Goal: Task Accomplishment & Management: Manage account settings

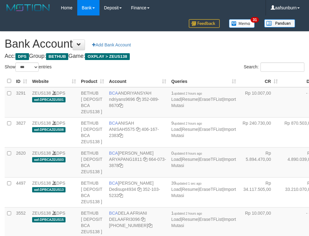
select select "***"
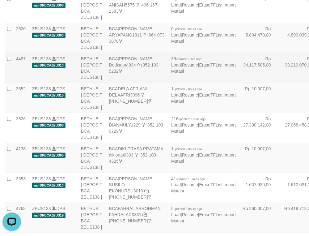
click at [15, 83] on td "4497" at bounding box center [22, 68] width 16 height 30
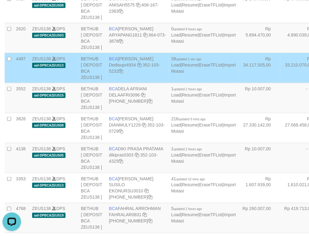
click at [21, 83] on td "4497" at bounding box center [22, 68] width 16 height 30
copy td "4497"
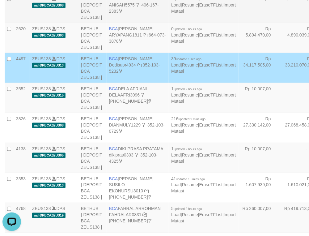
drag, startPoint x: 250, startPoint y: 53, endPoint x: 199, endPoint y: 86, distance: 60.4
click at [281, 23] on td "Rp 870.503,00" at bounding box center [302, 8] width 42 height 30
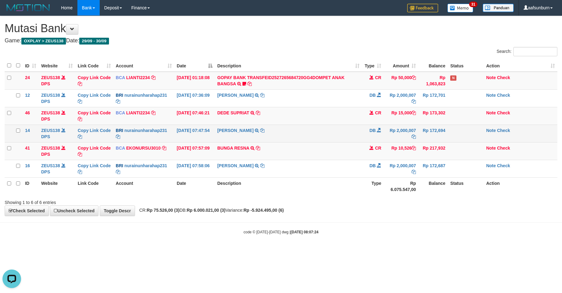
click at [337, 142] on td "NURAINUN HARAHAP TRANSFER NBMB NURAINUN HARAHAP TO FARHAN SURYA" at bounding box center [288, 134] width 147 height 18
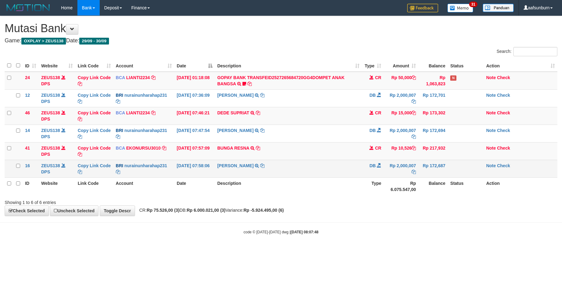
click at [395, 177] on td "Rp 2,000,007" at bounding box center [400, 169] width 35 height 18
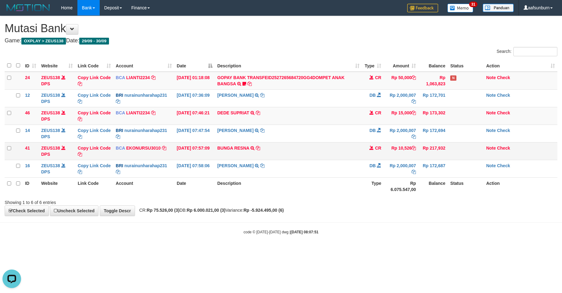
click at [373, 149] on span at bounding box center [371, 148] width 4 height 4
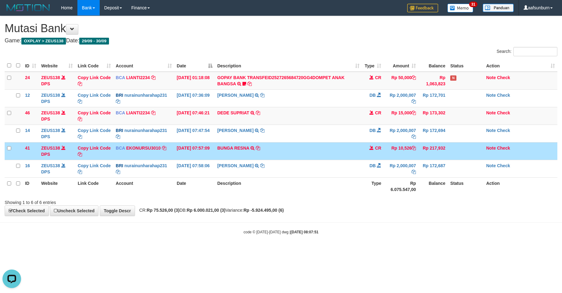
click at [373, 148] on span at bounding box center [371, 148] width 4 height 4
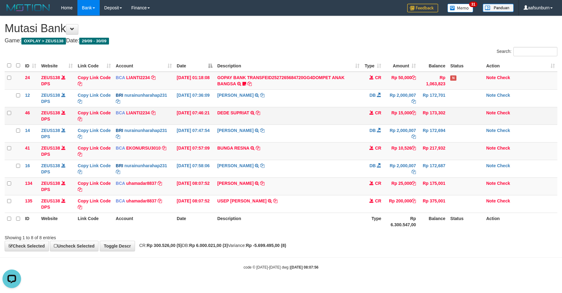
click at [402, 117] on td "Rp 15,000" at bounding box center [400, 116] width 35 height 18
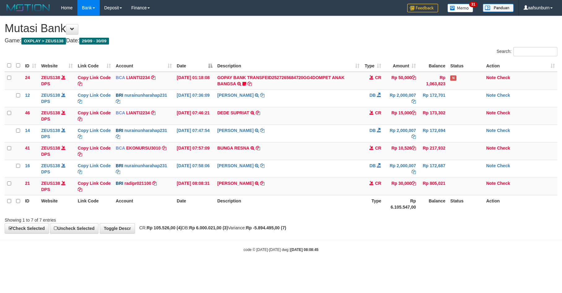
click at [402, 117] on td "Rp 15,000" at bounding box center [400, 116] width 35 height 18
click at [437, 224] on div "**********" at bounding box center [281, 125] width 562 height 218
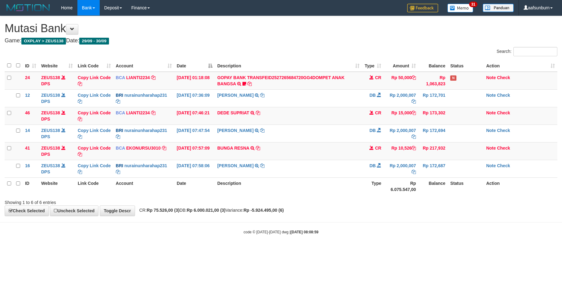
click at [459, 192] on th "Status" at bounding box center [465, 187] width 36 height 18
drag, startPoint x: 378, startPoint y: 155, endPoint x: 398, endPoint y: 158, distance: 20.6
click at [386, 156] on tr "41 ZEUS138 DPS Copy Link Code BCA EKONURSU3010 DPS EKO NUR SUSILO mutasi_202509…" at bounding box center [281, 151] width 552 height 18
drag, startPoint x: 330, startPoint y: 186, endPoint x: 325, endPoint y: 185, distance: 5.1
click at [326, 185] on th "Description" at bounding box center [288, 187] width 147 height 18
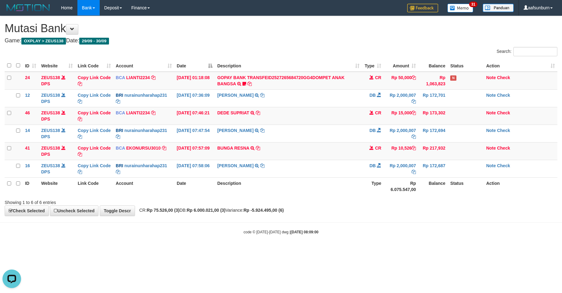
click at [324, 185] on th "Description" at bounding box center [288, 187] width 147 height 18
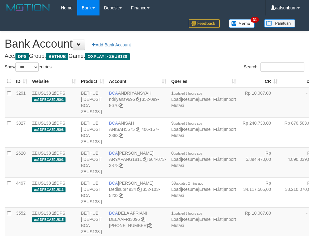
select select "***"
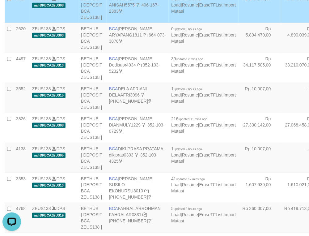
scroll to position [659, 0]
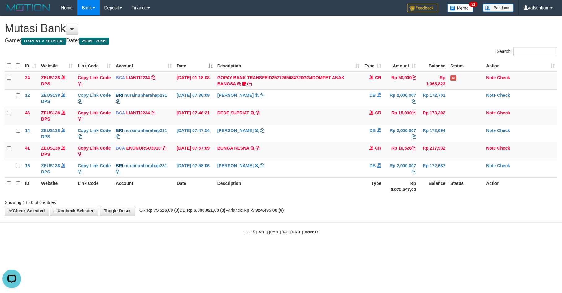
click at [463, 222] on body "Toggle navigation Home Bank Account List Load By Website Group [OXPLAY] ZEUS138…" at bounding box center [281, 125] width 562 height 251
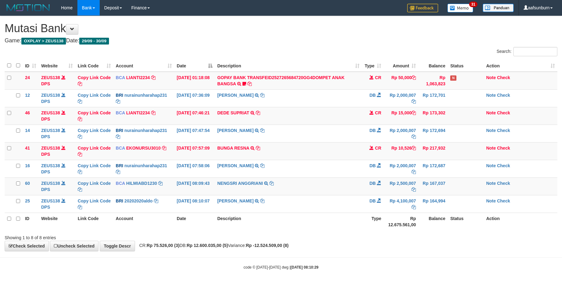
click at [468, 223] on th "Status" at bounding box center [465, 222] width 36 height 18
click at [477, 221] on th "Status" at bounding box center [465, 222] width 36 height 18
click at [499, 251] on div "**********" at bounding box center [281, 133] width 562 height 235
click at [392, 264] on body "Toggle navigation Home Bank Account List Load By Website Group [OXPLAY] ZEUS138…" at bounding box center [281, 143] width 562 height 286
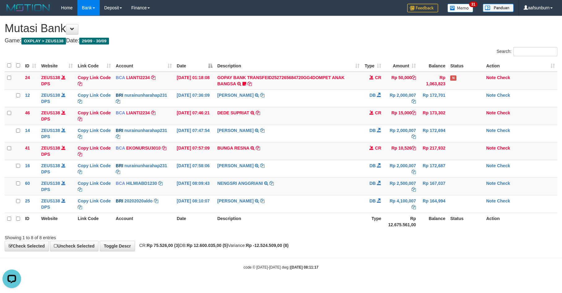
click at [386, 229] on th "Rp 12.675.561,00" at bounding box center [400, 222] width 35 height 18
click at [387, 227] on th "Rp 12.675.561,00" at bounding box center [400, 222] width 35 height 18
click at [386, 240] on div "Showing 1 to 8 of 8 entries" at bounding box center [281, 236] width 562 height 9
click at [387, 244] on div "**********" at bounding box center [281, 133] width 562 height 235
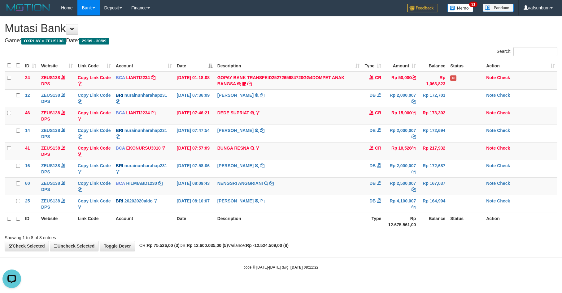
drag, startPoint x: 407, startPoint y: 264, endPoint x: 404, endPoint y: 262, distance: 4.0
click at [407, 264] on body "Toggle navigation Home Bank Account List Load By Website Group [OXPLAY] ZEUS138…" at bounding box center [281, 143] width 562 height 286
click at [356, 41] on h4 "Game: OXPLAY > ZEUS138 Date: 29/09 - 30/09" at bounding box center [281, 41] width 552 height 6
click at [347, 38] on h4 "Game: OXPLAY > ZEUS138 Date: 29/09 - 30/09" at bounding box center [281, 41] width 552 height 6
click at [346, 37] on div "**********" at bounding box center [281, 133] width 562 height 235
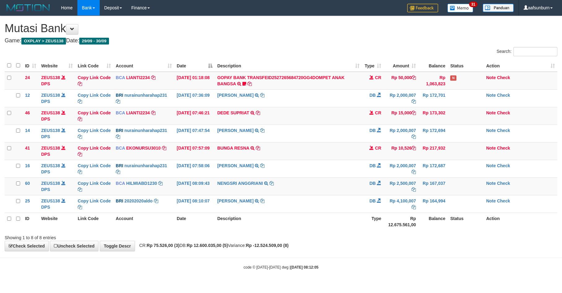
click at [346, 37] on div "**********" at bounding box center [281, 133] width 562 height 235
click at [380, 258] on hr at bounding box center [281, 258] width 562 height 0
click at [414, 231] on div "Search: ID Website Link Code Account Date Description Type Amount Balance Statu…" at bounding box center [281, 144] width 552 height 194
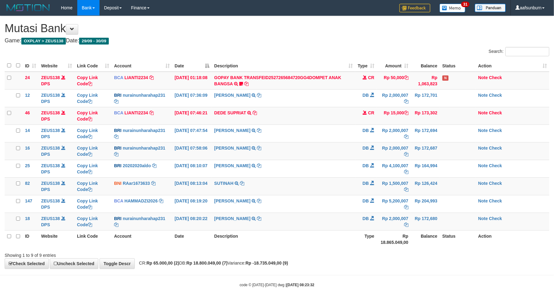
click at [379, 248] on th "Rp 18.865.049,00" at bounding box center [394, 240] width 34 height 18
click at [378, 248] on th "Rp 18.865.049,00" at bounding box center [394, 240] width 34 height 18
click at [423, 244] on th "Balance" at bounding box center [425, 240] width 29 height 18
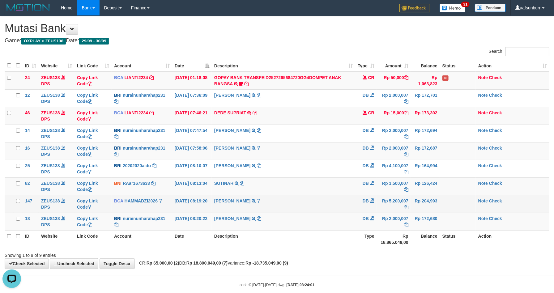
drag, startPoint x: 426, startPoint y: 211, endPoint x: 460, endPoint y: 212, distance: 34.4
click at [438, 210] on td "Rp 204,993" at bounding box center [425, 204] width 29 height 18
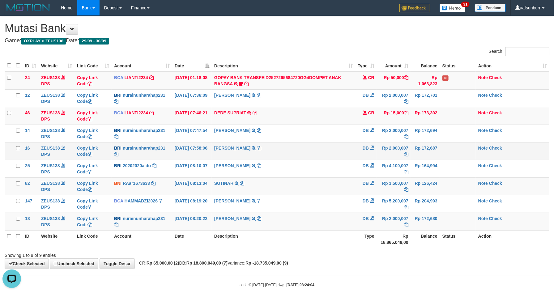
click at [436, 159] on td "Rp 172,687" at bounding box center [425, 151] width 29 height 18
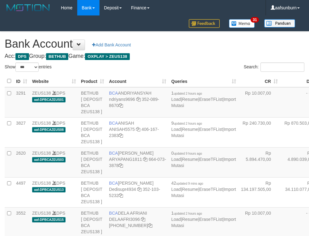
select select "***"
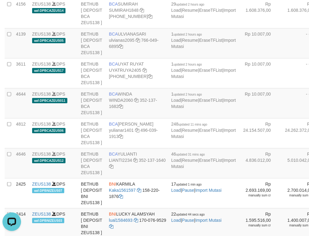
drag, startPoint x: 262, startPoint y: 92, endPoint x: 258, endPoint y: 94, distance: 4.3
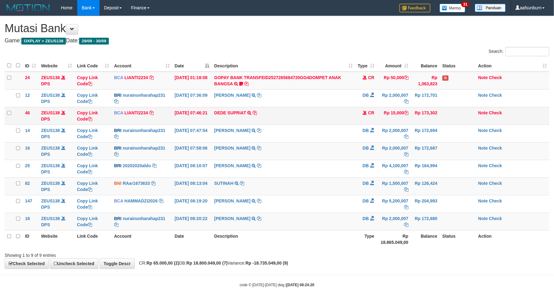
click at [291, 118] on td "DEDE SUPRIAT TRSF E-BANKING CR 3009/FTSCY/WS95051 15000.002025093057097769 TRFD…" at bounding box center [284, 116] width 144 height 18
copy tr "DEDE SUPRIAT TRSF E-BANKING CR 3009/FTSCY/WS95051 15000.002025093057097769 TRFD…"
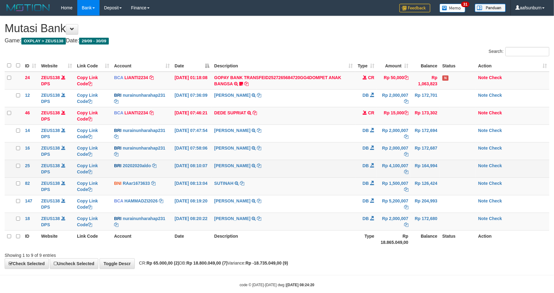
click at [320, 161] on td "REVALDO SAGITA TRANSFER NBMB REVALDO SAGITA TO FARHAN SURYA" at bounding box center [284, 169] width 144 height 18
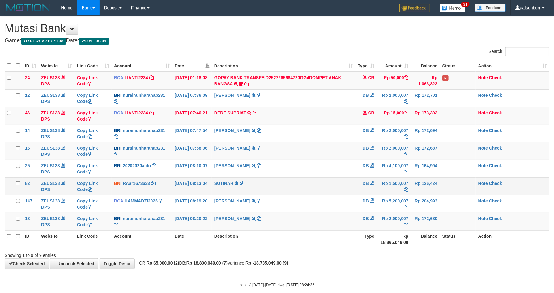
click at [422, 184] on td "Rp 126,424" at bounding box center [425, 187] width 29 height 18
click at [394, 191] on td "Rp 1,500,007" at bounding box center [394, 187] width 34 height 18
click at [323, 146] on td "NURAINUN HARAHAP TRANSFER NBMB NURAINUN HARAHAP TO FARHAN SURYA" at bounding box center [284, 151] width 144 height 18
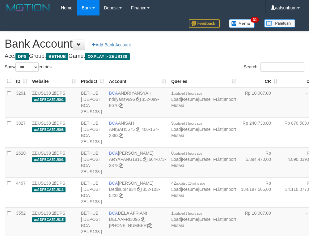
select select "***"
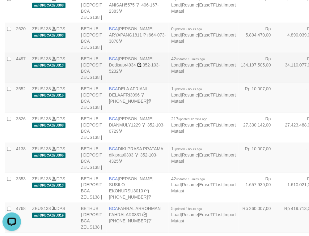
click at [140, 67] on icon at bounding box center [139, 65] width 4 height 4
drag, startPoint x: 209, startPoint y: 125, endPoint x: 196, endPoint y: 132, distance: 14.8
click at [239, 83] on td "Rp 134.197.505,00" at bounding box center [260, 68] width 42 height 30
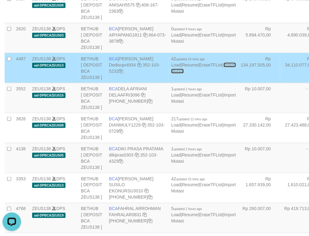
click at [171, 74] on link "Import Mutasi" at bounding box center [203, 67] width 65 height 11
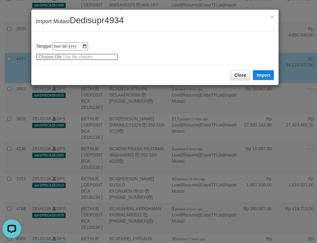
click at [51, 56] on input "file" at bounding box center [77, 57] width 82 height 7
type input "**********"
click at [269, 76] on button "Import" at bounding box center [262, 75] width 21 height 10
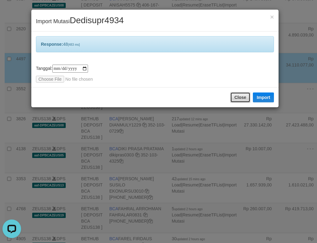
click at [243, 98] on button "Close" at bounding box center [240, 97] width 20 height 11
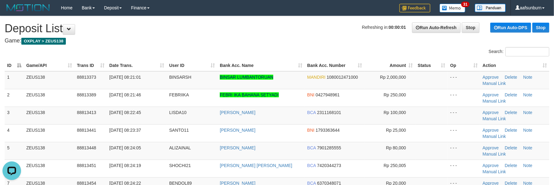
click at [393, 71] on table "ID Game/API Trans ID Date Trans. User ID Bank Acc. Name Bank Acc. Number Amount…" at bounding box center [277, 142] width 545 height 164
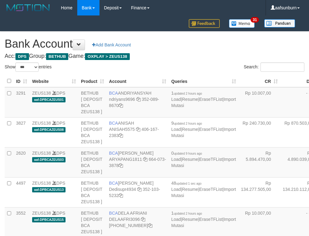
select select "***"
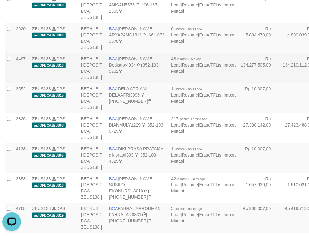
click at [281, 83] on td "Rp 134.210.112,00" at bounding box center [302, 68] width 42 height 30
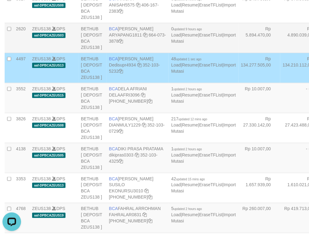
drag, startPoint x: 230, startPoint y: 72, endPoint x: 224, endPoint y: 76, distance: 7.5
click at [281, 53] on td "Rp 4.890.039,00" at bounding box center [302, 38] width 42 height 30
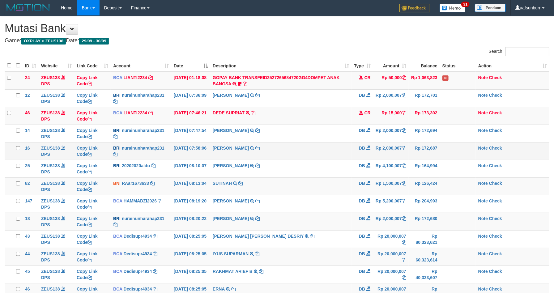
click at [363, 158] on td "DB" at bounding box center [363, 151] width 22 height 18
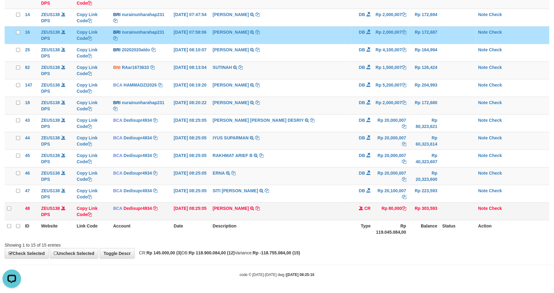
click at [317, 207] on td "ALI ZAINAL ABIDIN TRSF E-BANKING CR 3009/FTSCY/WS95271 80000.00ALI ZAINAL ABIDIN" at bounding box center [280, 212] width 141 height 18
copy tr "ALI ZAINAL ABIDIN TRSF E-BANKING CR 3009/FTSCY/WS95271 80000.00ALI ZAINAL ABIDIN"
click at [355, 180] on td "DB" at bounding box center [363, 176] width 22 height 18
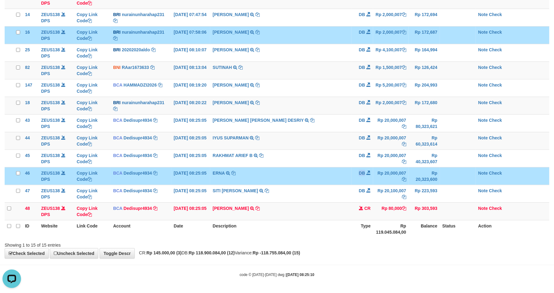
click at [355, 180] on td "DB" at bounding box center [363, 176] width 22 height 18
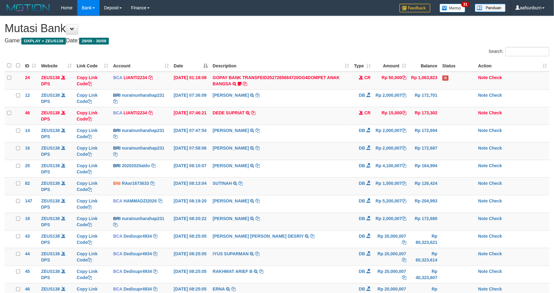
click at [355, 181] on td "DB" at bounding box center [363, 187] width 22 height 18
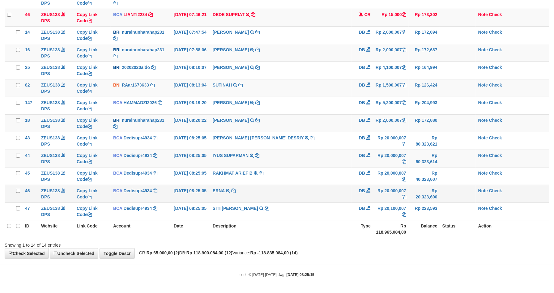
click at [360, 192] on td "DB" at bounding box center [363, 194] width 22 height 18
drag, startPoint x: 449, startPoint y: 160, endPoint x: 425, endPoint y: 199, distance: 45.4
click at [454, 164] on td at bounding box center [458, 159] width 36 height 18
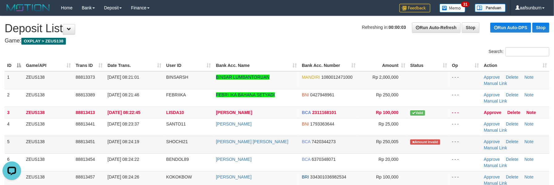
click at [285, 142] on td "[PERSON_NAME] [PERSON_NAME]" at bounding box center [257, 145] width 86 height 18
copy tr "[PERSON_NAME] [PERSON_NAME]"
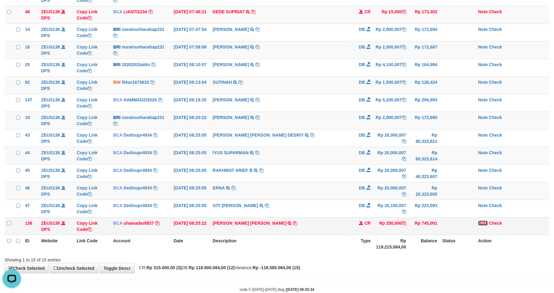
click at [480, 223] on link "Note" at bounding box center [484, 223] width 10 height 5
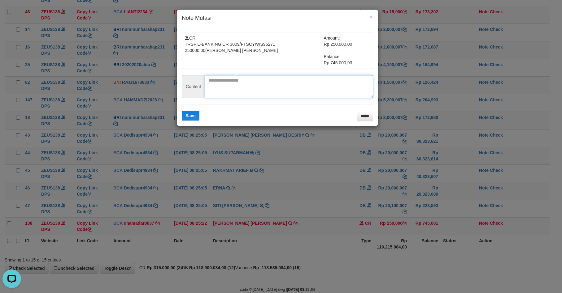
paste textarea "********"
click at [279, 89] on textarea "********" at bounding box center [289, 86] width 168 height 23
type textarea "********"
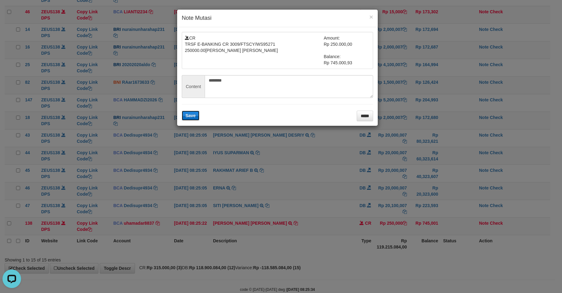
click at [198, 111] on button "Save" at bounding box center [191, 116] width 18 height 10
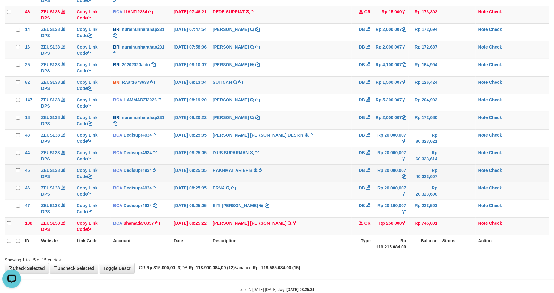
drag, startPoint x: 393, startPoint y: 175, endPoint x: 398, endPoint y: 174, distance: 5.4
click at [395, 174] on td "Rp 20,000,007" at bounding box center [391, 174] width 36 height 18
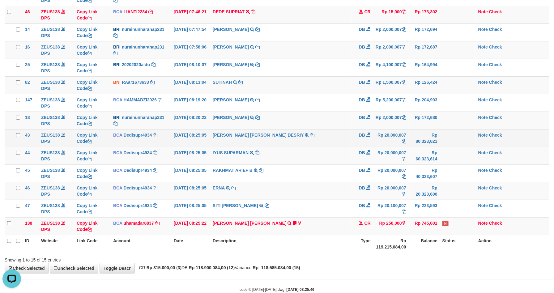
click at [323, 136] on td "[PERSON_NAME] [PERSON_NAME] DESRIY TRSF E-BANKING DB 3009/FTSCY/WS95271 2000000…" at bounding box center [280, 138] width 141 height 18
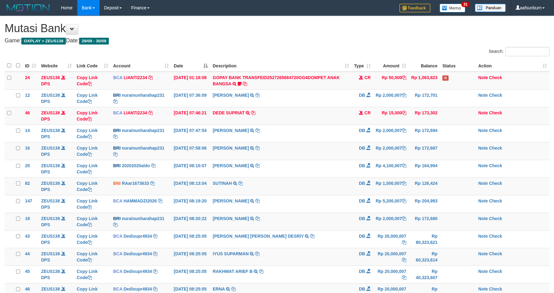
scroll to position [101, 0]
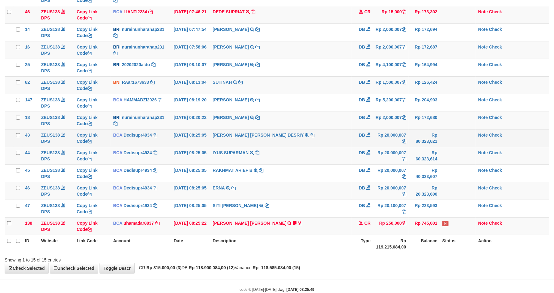
click at [338, 137] on td "LITA AMELIA DESRIY TRSF E-BANKING DB 3009/FTSCY/WS95271 20000007.00LITA AMELIA …" at bounding box center [280, 138] width 141 height 18
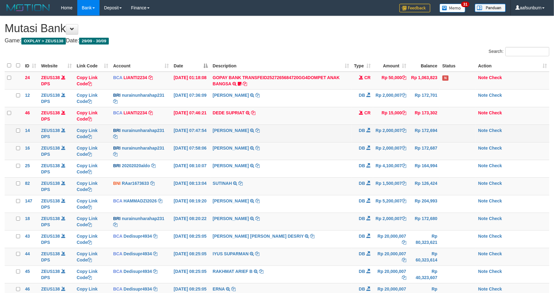
click at [340, 136] on td "NURAINUN HARAHAP TRANSFER NBMB NURAINUN HARAHAP TO FARHAN SURYA" at bounding box center [280, 134] width 141 height 18
click at [362, 136] on td "DB" at bounding box center [363, 134] width 22 height 18
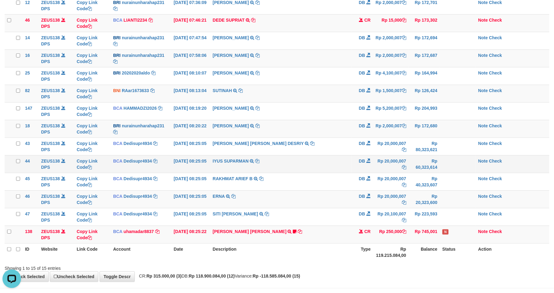
click at [333, 167] on td "IYUS SUPARMAN TRSF E-BANKING DB 3009/FTSCY/WS95271 20000007.00IYUS SUPARMAN" at bounding box center [280, 164] width 141 height 18
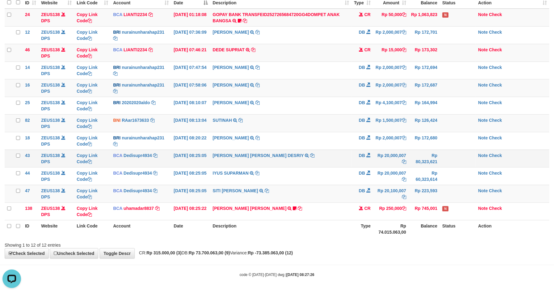
drag, startPoint x: 345, startPoint y: 157, endPoint x: 407, endPoint y: 174, distance: 64.3
click at [345, 158] on td "[PERSON_NAME] [PERSON_NAME] DESRIY TRSF E-BANKING DB 3009/FTSCY/WS95271 2000000…" at bounding box center [280, 159] width 141 height 18
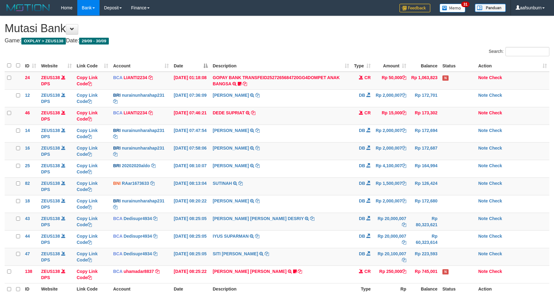
scroll to position [65, 0]
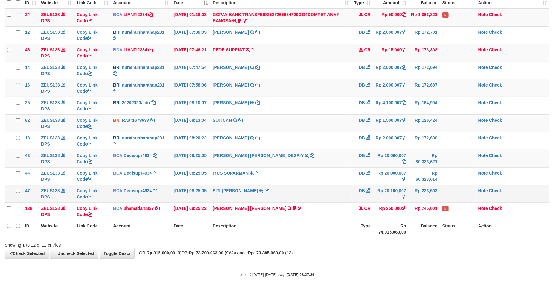
click at [357, 193] on td "DB" at bounding box center [363, 194] width 22 height 18
click at [355, 195] on td "DB" at bounding box center [363, 194] width 22 height 18
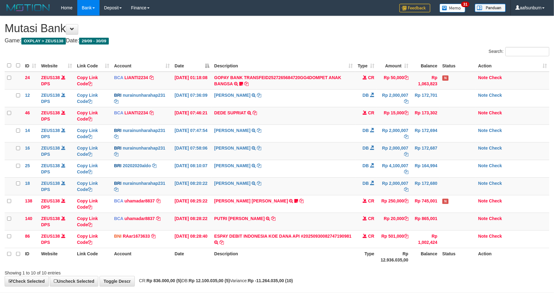
click at [353, 195] on td "NURAINUN HARAHAP TRANSFER NBMB NURAINUN HARAHAP TO FARHAN SURYA" at bounding box center [284, 187] width 144 height 18
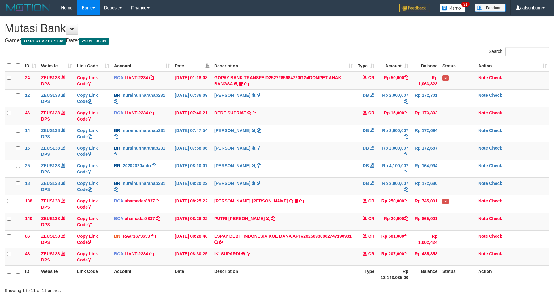
scroll to position [36, 0]
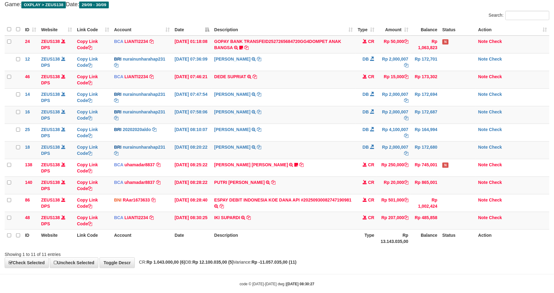
click at [350, 209] on td "ESPAY DEBIT INDONESIA KOE DANA API #20250930082747190981 TRANSFER DARI ESPAY DE…" at bounding box center [284, 203] width 144 height 18
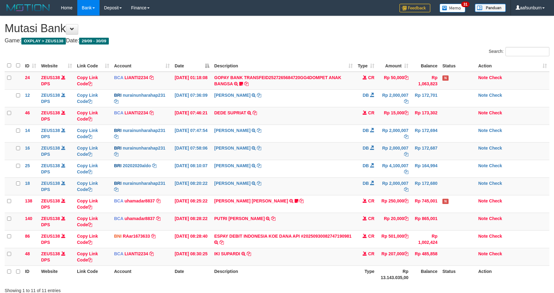
scroll to position [36, 0]
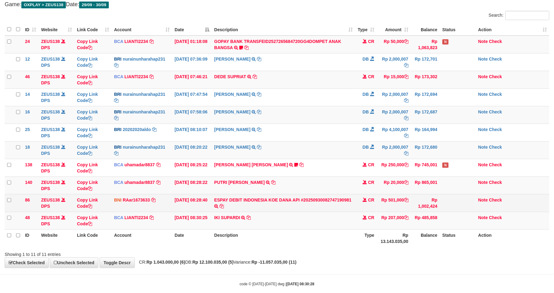
click at [364, 210] on td "CR" at bounding box center [366, 203] width 22 height 18
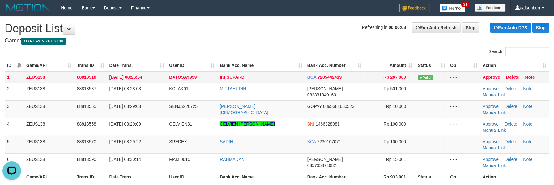
click at [424, 78] on span "Valid" at bounding box center [425, 77] width 15 height 5
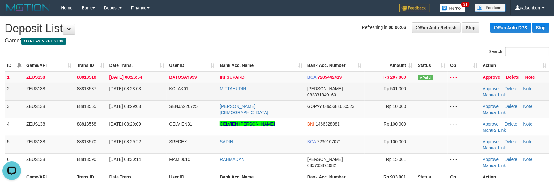
click at [184, 88] on span "KOLAK01" at bounding box center [178, 88] width 19 height 5
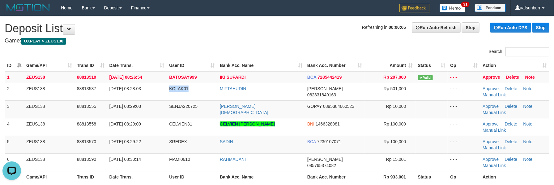
copy span "KOLAK01"
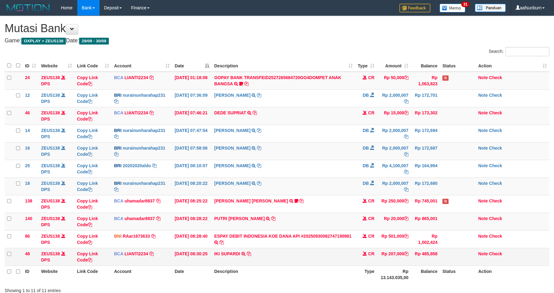
scroll to position [36, 0]
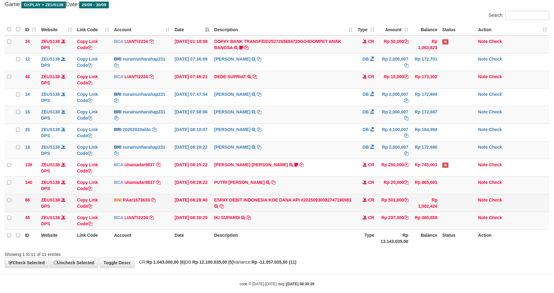
click at [389, 202] on td "Rp 501,000" at bounding box center [394, 203] width 34 height 18
click at [390, 202] on td "Rp 501,000" at bounding box center [394, 203] width 34 height 18
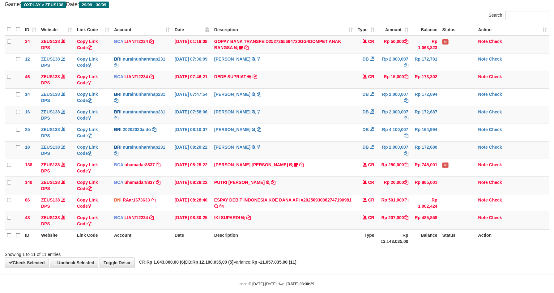
copy td "501,000"
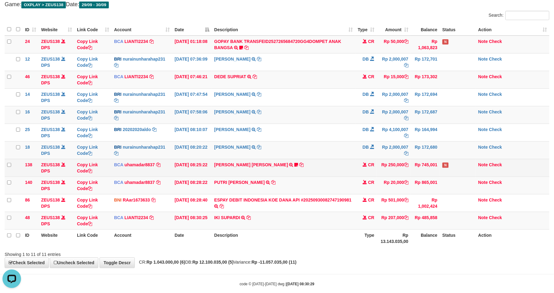
click at [355, 170] on td "FATUR RAHMAN TRIST TRSF E-BANKING CR 3009/FTSCY/WS95271 250000.00FATUR RAHMAN T…" at bounding box center [284, 168] width 144 height 18
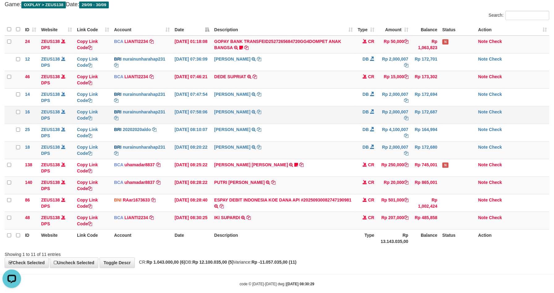
click at [277, 108] on td "NURAINUN HARAHAP TRANSFER NBMB NURAINUN HARAHAP TO FARHAN SURYA" at bounding box center [284, 115] width 144 height 18
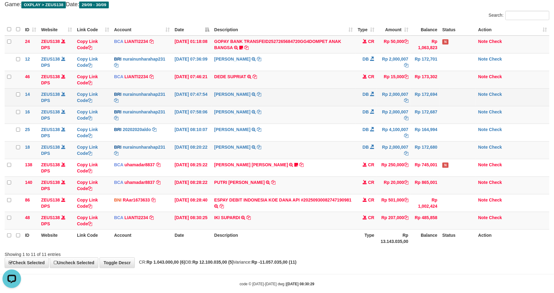
click at [287, 104] on td "[PERSON_NAME] TRANSFER NBMB [PERSON_NAME] TO [PERSON_NAME]" at bounding box center [284, 97] width 144 height 18
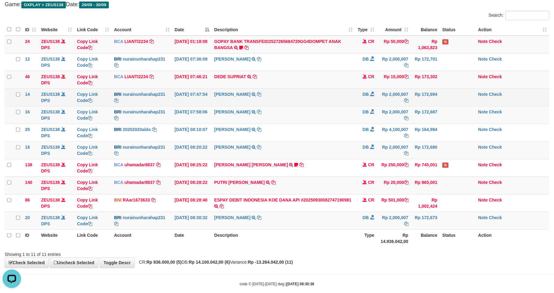
click at [285, 94] on td "[PERSON_NAME] TRANSFER NBMB [PERSON_NAME] TO [PERSON_NAME]" at bounding box center [284, 97] width 144 height 18
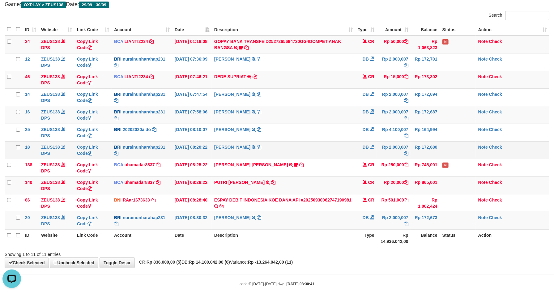
click at [316, 145] on td "NURAINUN HARAHAP TRANSFER NBMB NURAINUN HARAHAP TO FARHAN SURYA" at bounding box center [284, 150] width 144 height 18
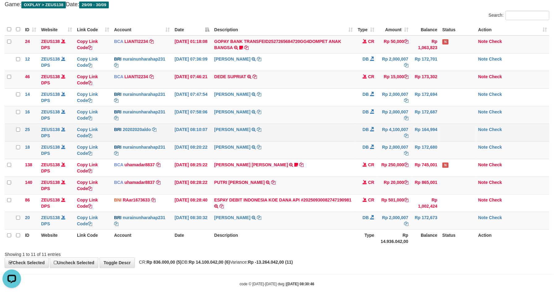
click at [326, 141] on td "[PERSON_NAME] TRANSFER NBMB REVALDO SAGITA TO [PERSON_NAME]" at bounding box center [284, 133] width 144 height 18
click at [328, 141] on td "[PERSON_NAME] TRANSFER NBMB REVALDO SAGITA TO [PERSON_NAME]" at bounding box center [284, 133] width 144 height 18
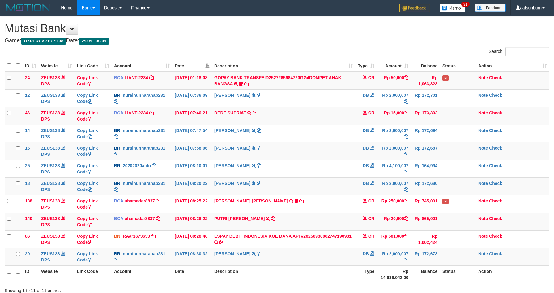
scroll to position [36, 0]
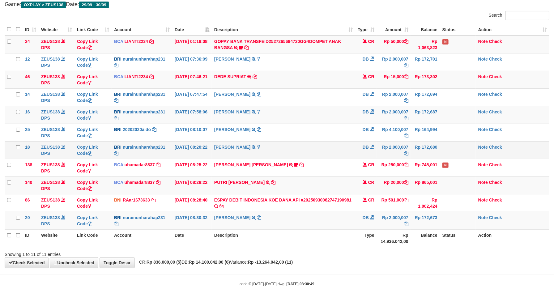
click at [305, 150] on td "NURAINUN HARAHAP TRANSFER NBMB NURAINUN HARAHAP TO FARHAN SURYA" at bounding box center [284, 150] width 144 height 18
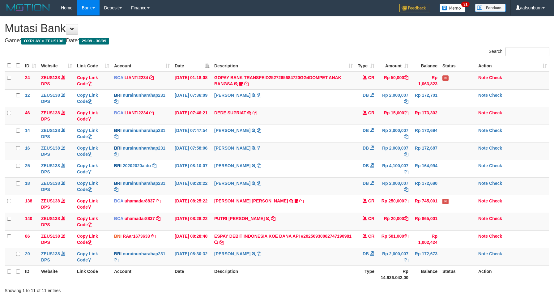
scroll to position [36, 0]
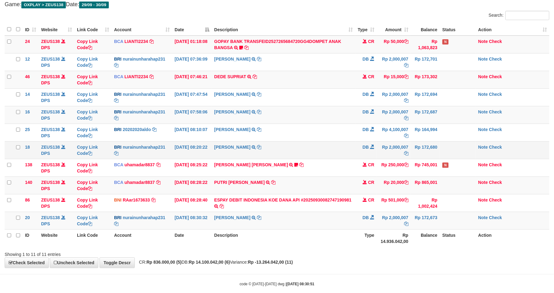
click at [305, 149] on td "NURAINUN HARAHAP TRANSFER NBMB NURAINUN HARAHAP TO FARHAN SURYA" at bounding box center [284, 150] width 144 height 18
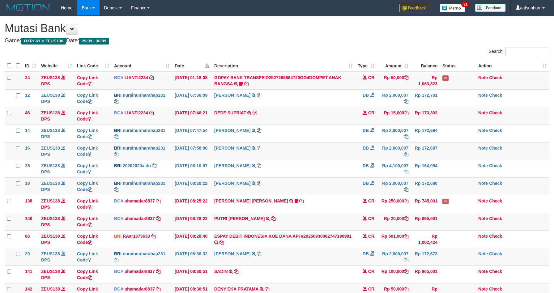
scroll to position [36, 0]
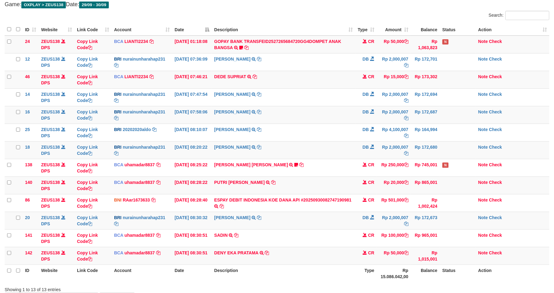
click at [305, 149] on td "[PERSON_NAME] TRANSFER NBMB [PERSON_NAME] TO [PERSON_NAME]" at bounding box center [284, 150] width 144 height 18
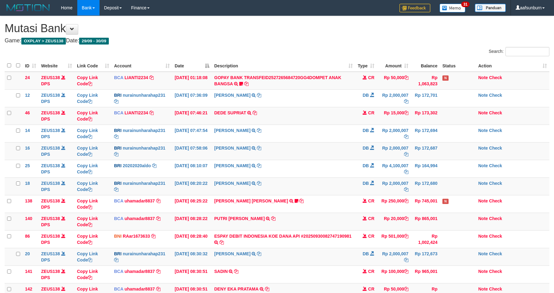
scroll to position [36, 0]
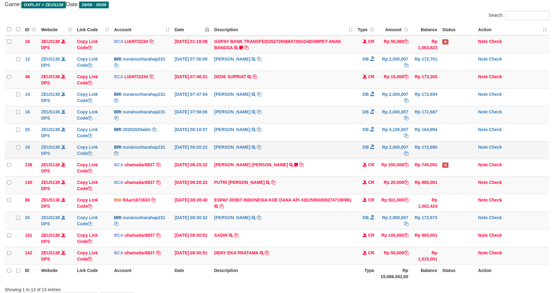
drag, startPoint x: 0, startPoint y: 0, endPoint x: 306, endPoint y: 149, distance: 340.3
click at [306, 149] on td "NURAINUN HARAHAP TRANSFER NBMB NURAINUN HARAHAP TO FARHAN SURYA" at bounding box center [284, 150] width 144 height 18
drag, startPoint x: 295, startPoint y: 152, endPoint x: 404, endPoint y: 218, distance: 127.6
click at [304, 162] on tbody "24 ZEUS138 DPS Copy Link Code BCA LIANTI2234 DPS YULIANTI mutasi_20250930_4646 …" at bounding box center [277, 151] width 545 height 230
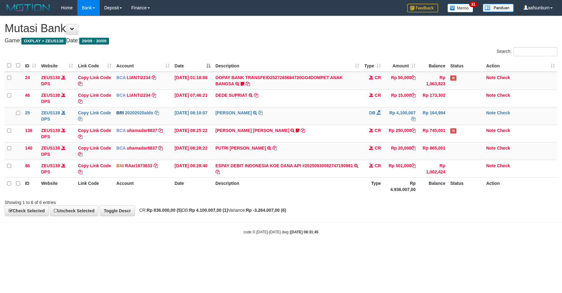
click at [373, 223] on body "Toggle navigation Home Bank Account List Load By Website Group [OXPLAY] ZEUS138…" at bounding box center [281, 125] width 562 height 251
drag, startPoint x: 285, startPoint y: 225, endPoint x: 283, endPoint y: 221, distance: 4.3
click at [284, 222] on body "Toggle navigation Home Bank Account List Load By Website Group [OXPLAY] ZEUS138…" at bounding box center [281, 125] width 562 height 251
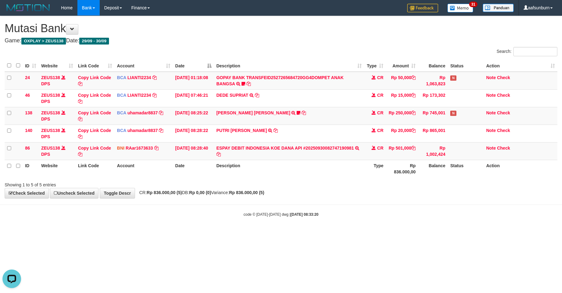
click at [323, 233] on html "Toggle navigation Home Bank Account List Load By Website Group [OXPLAY] ZEUS138…" at bounding box center [281, 116] width 562 height 233
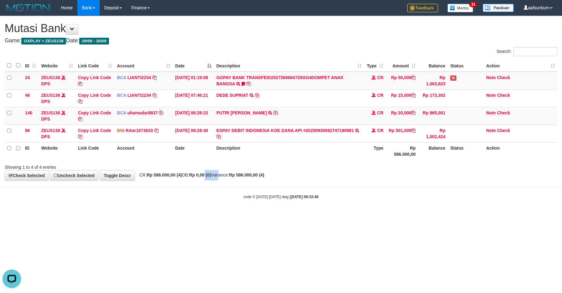
drag, startPoint x: 216, startPoint y: 176, endPoint x: 228, endPoint y: 180, distance: 12.6
click at [228, 180] on div "**********" at bounding box center [281, 98] width 562 height 165
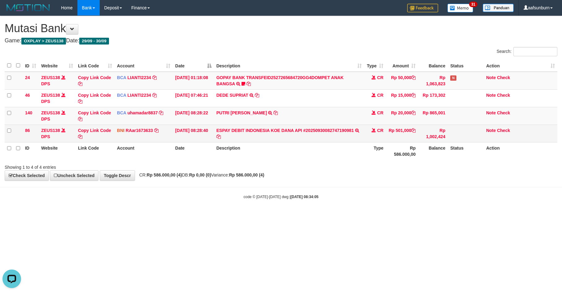
click at [389, 130] on td "Rp 501,000" at bounding box center [402, 134] width 32 height 18
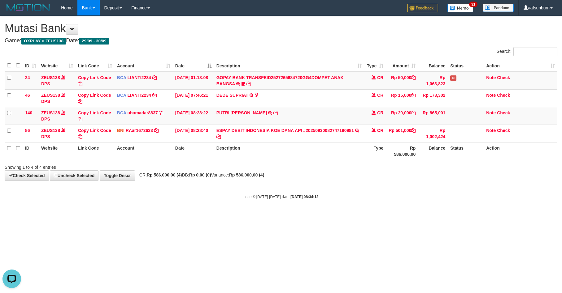
click at [350, 186] on body "Toggle navigation Home Bank Account List Load By Website Group [OXPLAY] ZEUS138…" at bounding box center [281, 107] width 562 height 215
click at [446, 215] on html "Toggle navigation Home Bank Account List Load By Website Group [OXPLAY] ZEUS138…" at bounding box center [281, 107] width 562 height 215
drag, startPoint x: 411, startPoint y: 203, endPoint x: 558, endPoint y: 202, distance: 147.0
click at [411, 204] on body "Toggle navigation Home Bank Account List Load By Website Group [OXPLAY] ZEUS138…" at bounding box center [281, 107] width 562 height 215
click at [389, 164] on div "Showing 1 to 4 of 4 entries" at bounding box center [281, 166] width 562 height 9
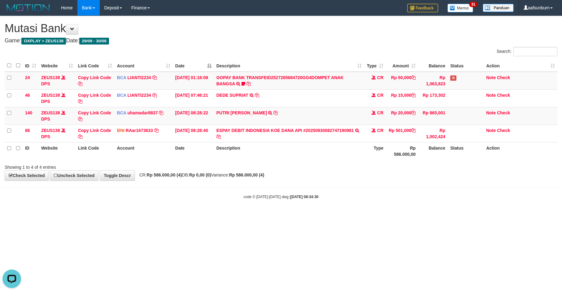
click at [389, 164] on div "Showing 1 to 4 of 4 entries" at bounding box center [281, 166] width 562 height 9
click at [388, 164] on div "Showing 1 to 4 of 4 entries" at bounding box center [281, 166] width 562 height 9
drag, startPoint x: 0, startPoint y: 0, endPoint x: 387, endPoint y: 165, distance: 420.6
click at [386, 164] on div "Showing 1 to 4 of 4 entries" at bounding box center [281, 166] width 562 height 9
click at [375, 214] on body "Toggle navigation Home Bank Account List Load By Website Group [OXPLAY] ZEUS138…" at bounding box center [281, 107] width 562 height 215
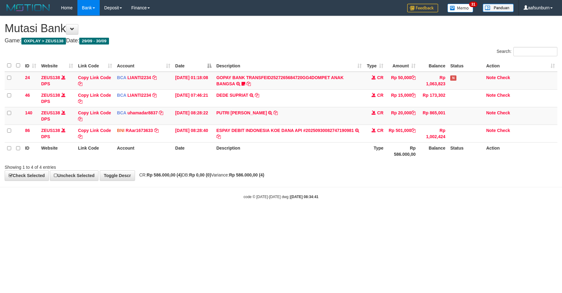
click at [375, 214] on body "Toggle navigation Home Bank Account List Load By Website Group [OXPLAY] ZEUS138…" at bounding box center [281, 107] width 562 height 215
click at [367, 173] on div "**********" at bounding box center [281, 98] width 562 height 165
click at [324, 166] on div "Showing 1 to 4 of 4 entries" at bounding box center [281, 166] width 562 height 9
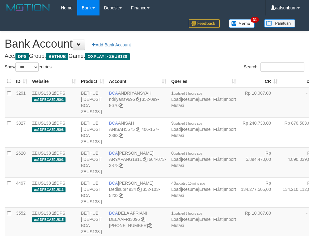
select select "***"
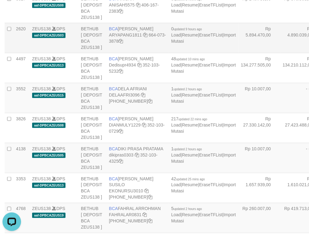
click at [239, 53] on td "Rp 5.894.470,00" at bounding box center [260, 38] width 42 height 30
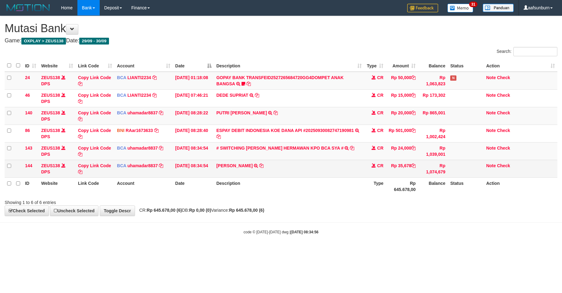
click at [387, 165] on td "Rp 35,678" at bounding box center [402, 169] width 32 height 18
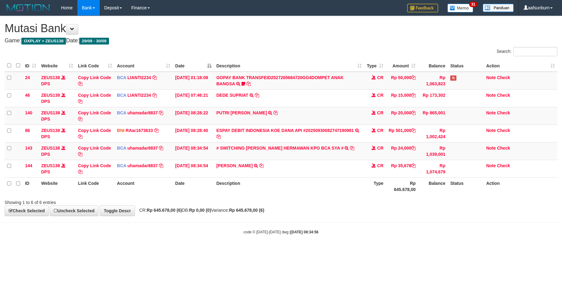
click at [291, 167] on td "IMRON ROSYADI TRSF E-BANKING CR 3009/FTSCY/WS95031 35678.00IMRON ROSYADI" at bounding box center [289, 169] width 150 height 18
copy tr "IMRON ROSYADI TRSF E-BANKING CR 3009/FTSCY/WS95031 35678.00IMRON ROSYADI"
click at [361, 187] on th "Description" at bounding box center [289, 187] width 150 height 18
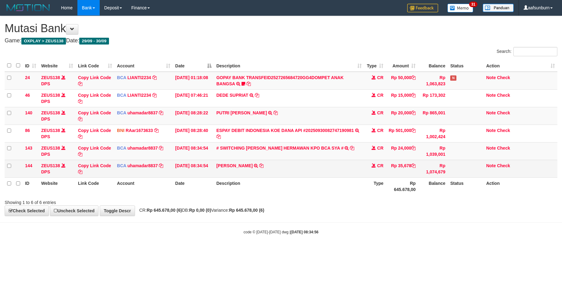
click at [403, 161] on td "Rp 35,678" at bounding box center [402, 169] width 32 height 18
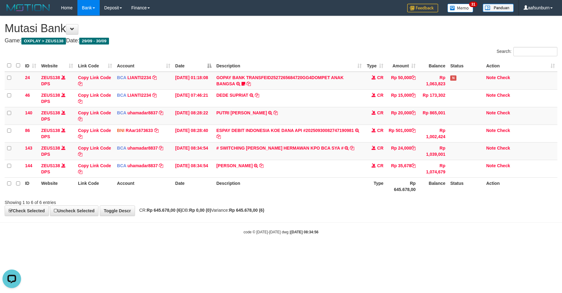
copy td "35,678"
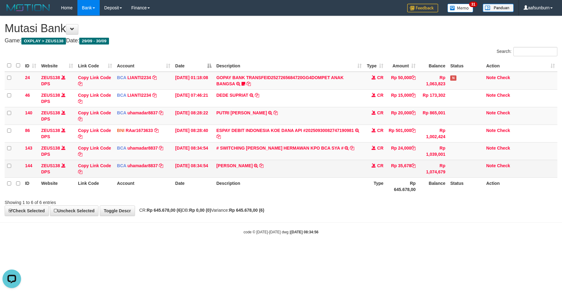
click at [339, 175] on td "IMRON ROSYADI TRSF E-BANKING CR 3009/FTSCY/WS95031 35678.00IMRON ROSYADI" at bounding box center [289, 169] width 150 height 18
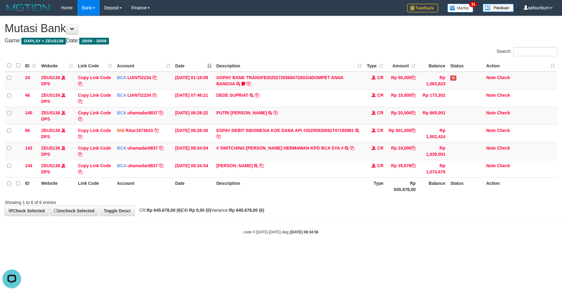
click at [342, 180] on th "Description" at bounding box center [289, 187] width 150 height 18
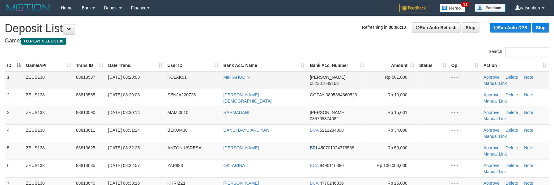
click at [424, 81] on td at bounding box center [433, 80] width 32 height 18
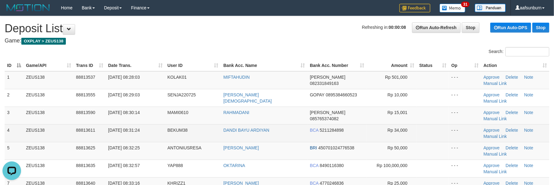
click at [424, 126] on td at bounding box center [433, 133] width 32 height 18
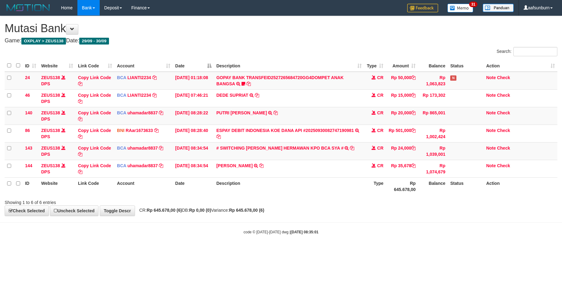
click at [355, 186] on th "Description" at bounding box center [289, 187] width 150 height 18
click at [365, 190] on th "Type" at bounding box center [375, 187] width 22 height 18
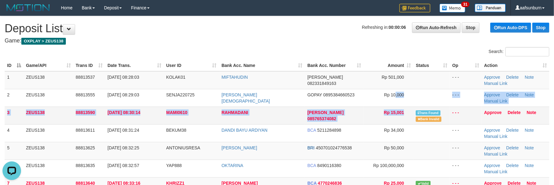
click at [421, 114] on tbody "1 ZEUS138 88813537 [DATE] 08:28:03 KOLAK01 [GEOGRAPHIC_DATA][PERSON_NAME] 08233…" at bounding box center [277, 156] width 545 height 170
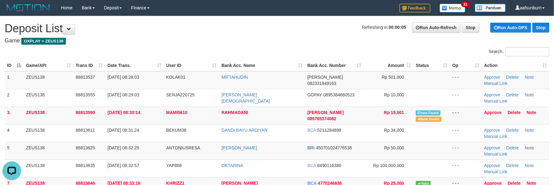
scroll to position [1, 0]
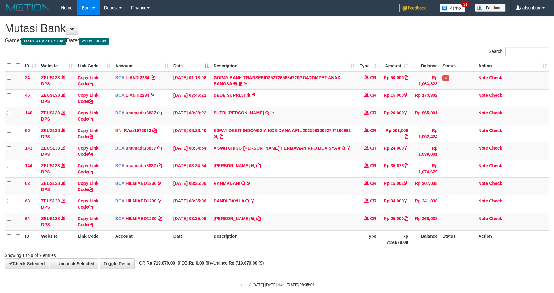
click at [366, 190] on td "CR" at bounding box center [368, 187] width 22 height 18
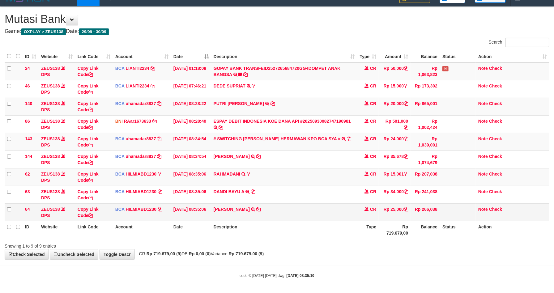
scroll to position [12, 0]
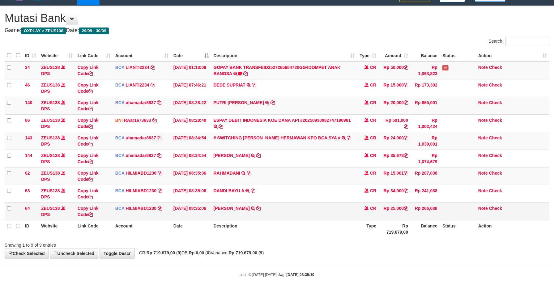
click at [297, 208] on td "[PERSON_NAME] TRSF E-BANKING CR 3009/FTSCY/WS95031 25000.00KRISWANTO" at bounding box center [284, 212] width 146 height 18
click at [294, 211] on td "KRISWANTO TRSF E-BANKING CR 3009/FTSCY/WS95031 25000.00KRISWANTO" at bounding box center [284, 212] width 146 height 18
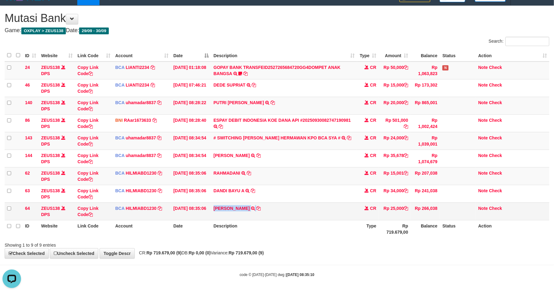
copy tr "KRISWANTO TRSF E-BANKING CR 3009/FTSCY/WS95031 25000.00KRISWANTO"
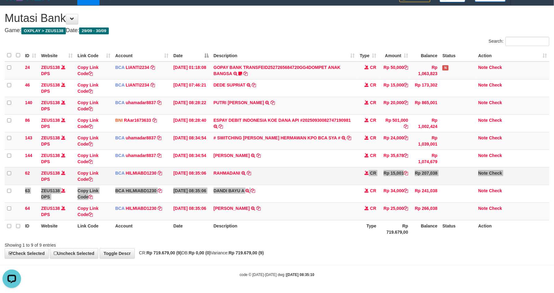
click at [356, 184] on tbody "24 ZEUS138 DPS Copy Link Code BCA LIANTI2234 DPS YULIANTI mutasi_20250930_4646 …" at bounding box center [277, 141] width 545 height 159
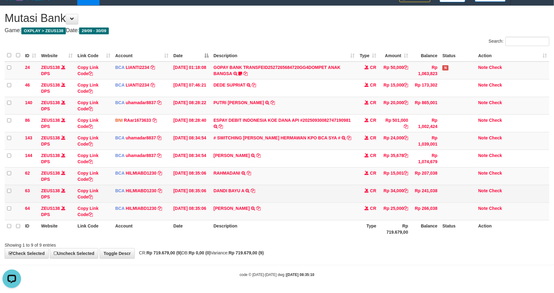
click at [334, 187] on td "DANDI BAYU A TRSF E-BANKING CR 3009/FTSCY/WS95051 34000.002025093079545630 TRFD…" at bounding box center [284, 194] width 146 height 18
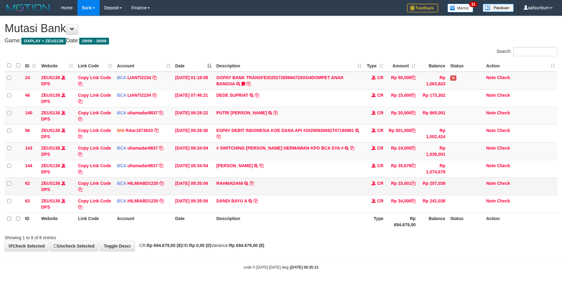
click at [322, 192] on td "RAHMADANI TRSF E-BANKING CR 3009/FTSCY/WS95051 15001.002025093058572713 TRFDN-R…" at bounding box center [289, 187] width 150 height 18
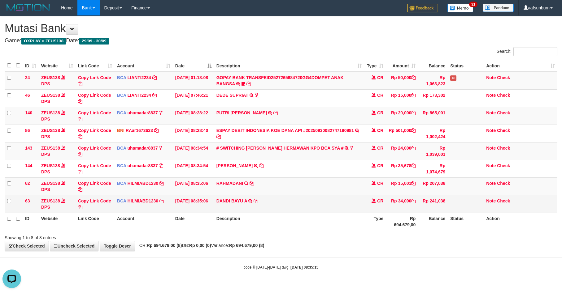
click at [322, 197] on td "DANDI BAYU A TRSF E-BANKING CR 3009/FTSCY/WS95051 34000.002025093079545630 TRFD…" at bounding box center [289, 204] width 150 height 18
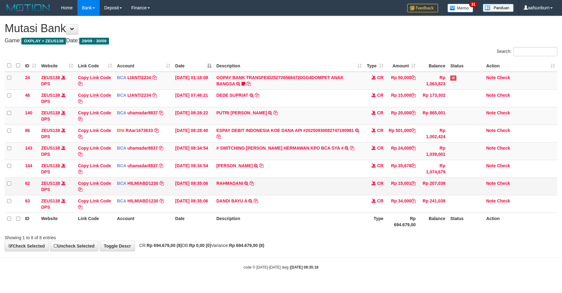
drag, startPoint x: 320, startPoint y: 191, endPoint x: 317, endPoint y: 186, distance: 6.0
click at [317, 188] on td "RAHMADANI TRSF E-BANKING CR 3009/FTSCY/WS95051 15001.002025093058572713 TRFDN-R…" at bounding box center [289, 187] width 150 height 18
click at [317, 185] on td "RAHMADANI TRSF E-BANKING CR 3009/FTSCY/WS95051 15001.002025093058572713 TRFDN-R…" at bounding box center [289, 187] width 150 height 18
click at [314, 187] on td "RAHMADANI TRSF E-BANKING CR 3009/FTSCY/WS95051 15001.002025093058572713 TRFDN-R…" at bounding box center [289, 187] width 150 height 18
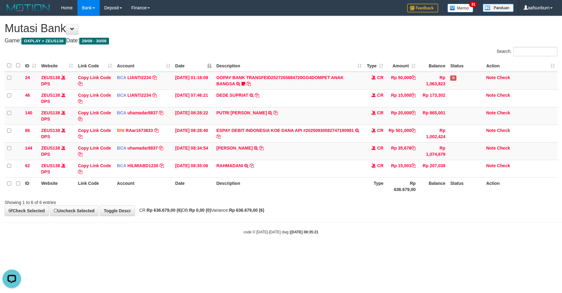
click at [531, 245] on body "Toggle navigation Home Bank Account List Load By Website Group [OXPLAY] ZEUS138…" at bounding box center [281, 125] width 562 height 251
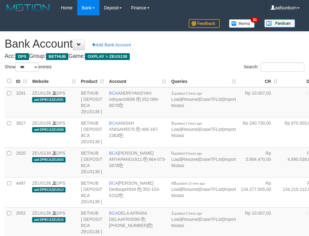
select select "***"
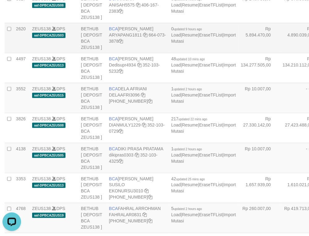
click at [281, 53] on td "Rp 4.890.039,00" at bounding box center [302, 38] width 42 height 30
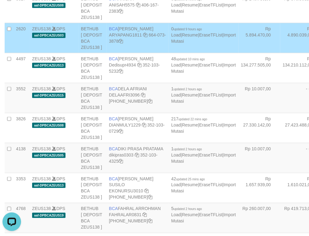
drag, startPoint x: 238, startPoint y: 80, endPoint x: 90, endPoint y: 106, distance: 149.5
click at [281, 53] on td "Rp 4.890.039,00" at bounding box center [302, 38] width 42 height 30
